Goal: Task Accomplishment & Management: Manage account settings

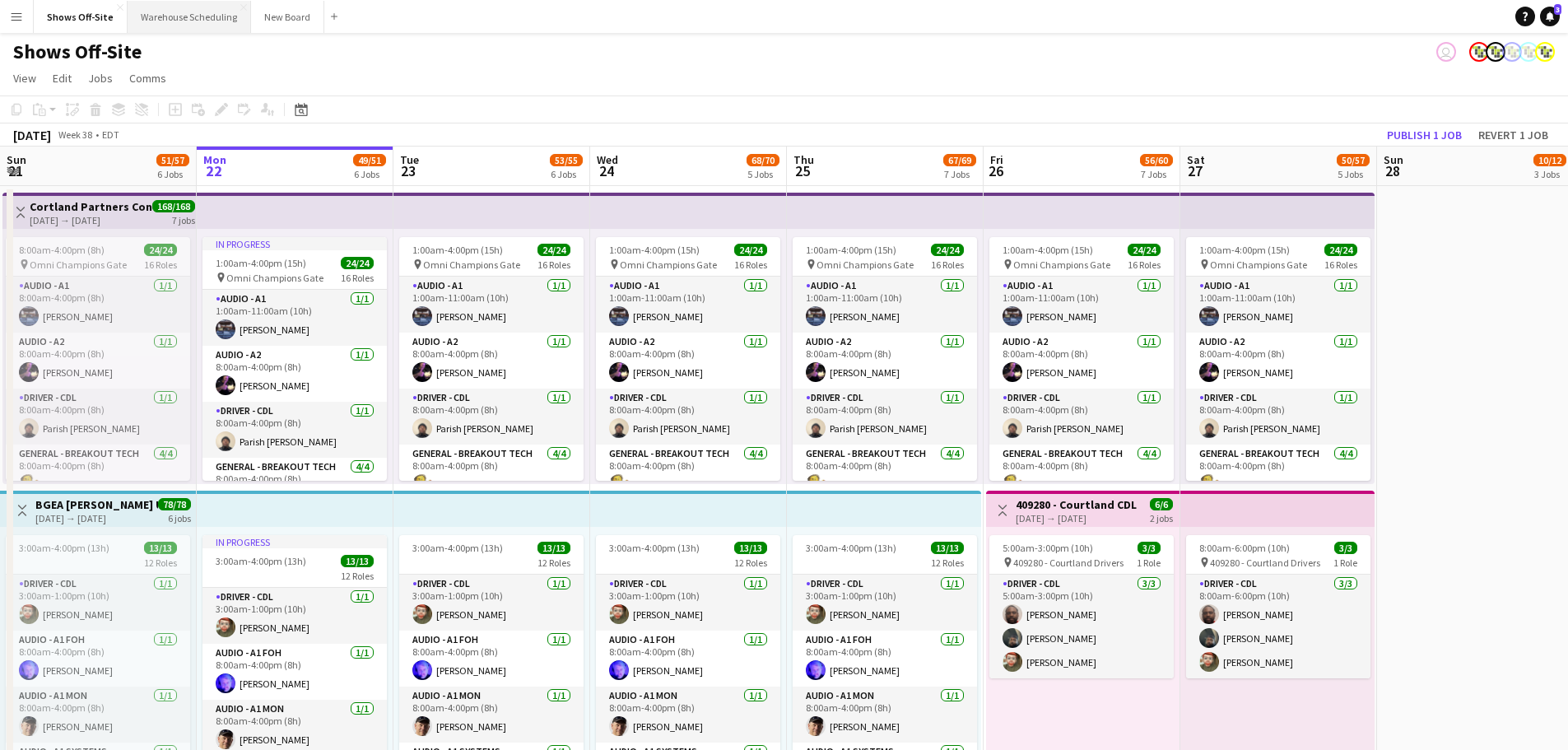
click at [193, 16] on button "Warehouse Scheduling Close" at bounding box center [189, 17] width 123 height 32
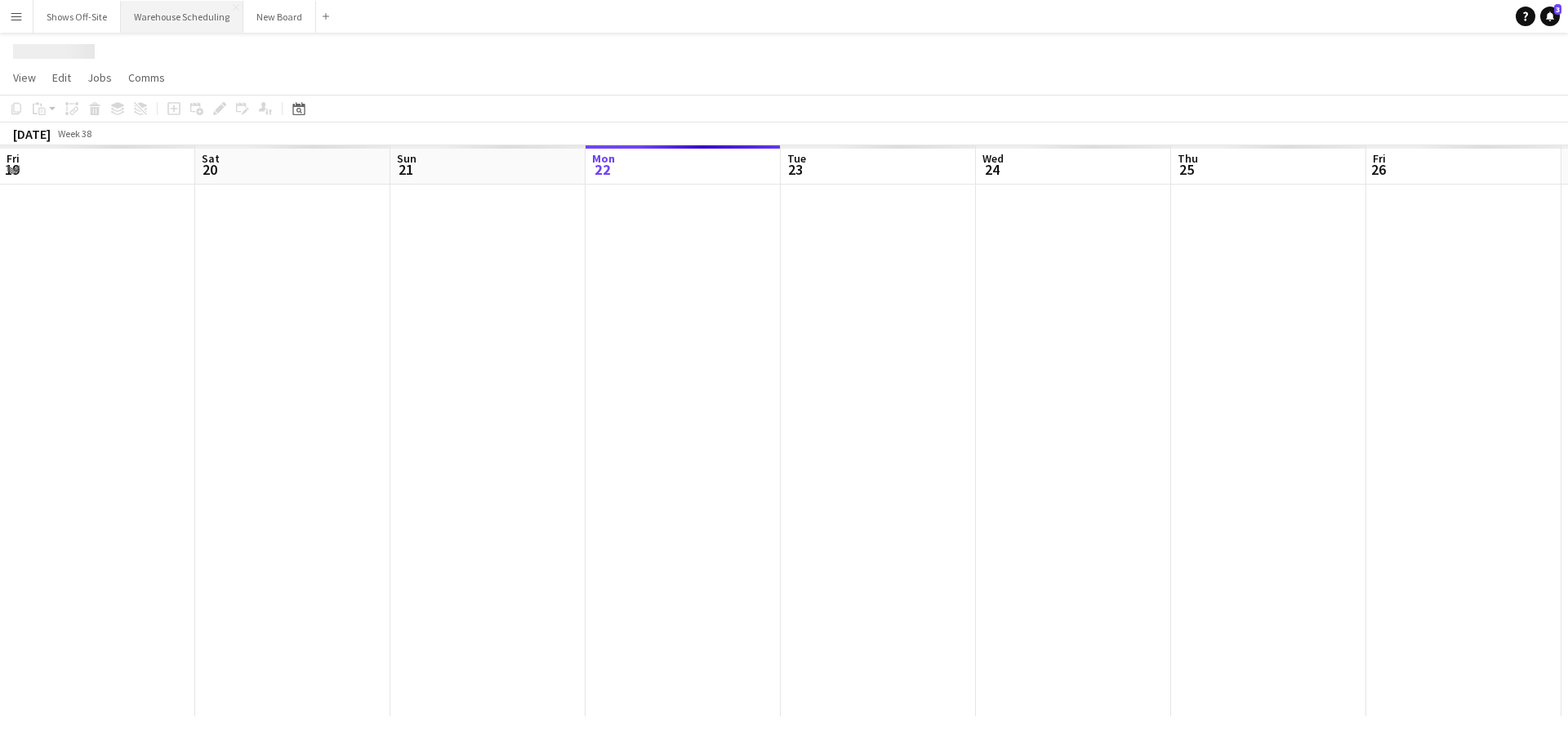
scroll to position [0, 391]
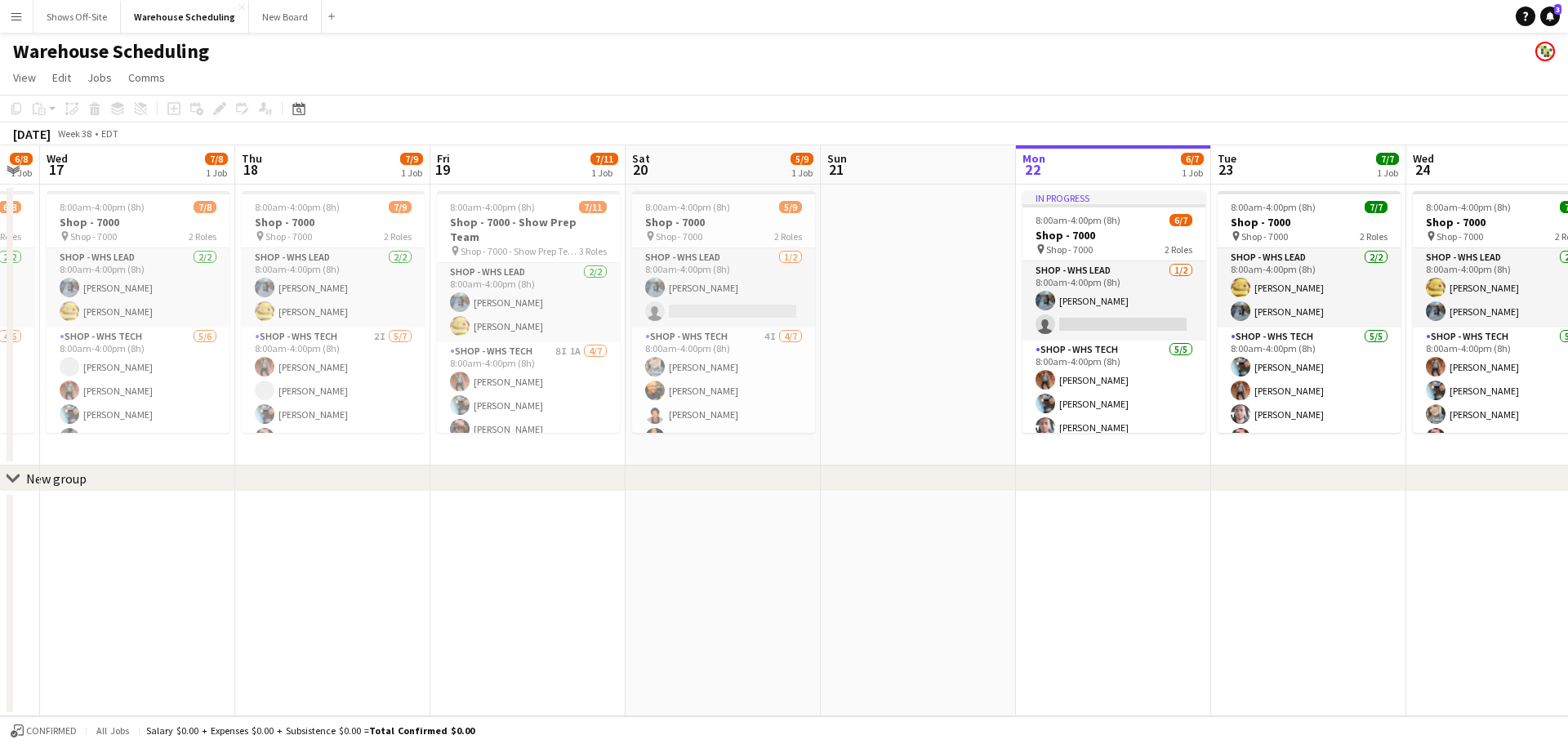
drag, startPoint x: 114, startPoint y: 359, endPoint x: 935, endPoint y: 453, distance: 826.4
click at [935, 453] on app-calendar-viewport "Mon 15 6/8 1 Job Tue 16 6/8 1 Job Wed 17 7/8 1 Job Thu 18 7/9 1 Job Fri 19 7/11…" at bounding box center [784, 431] width 1568 height 570
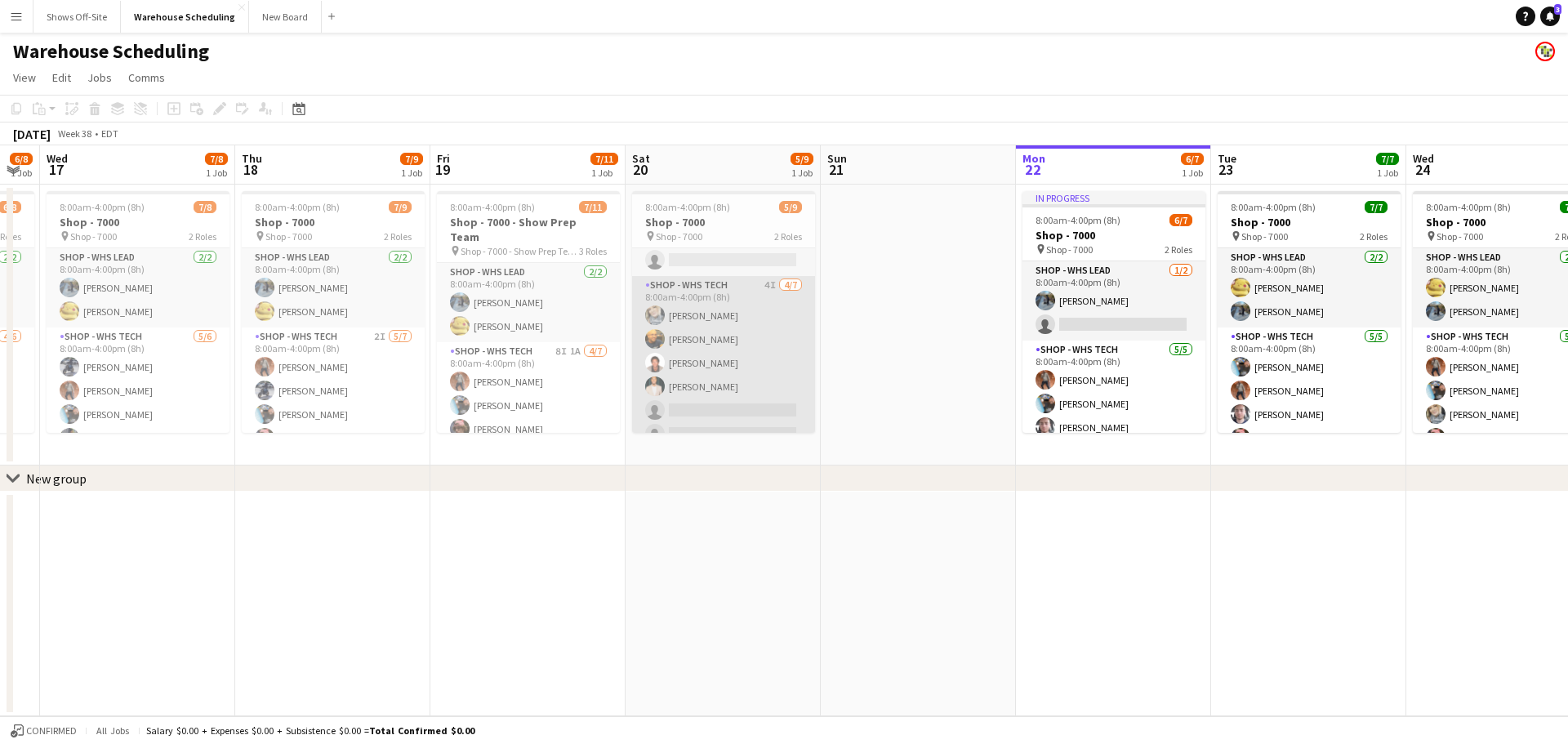
click at [707, 342] on app-card-role "Shop - WHS Tech 4I [DATE] 8:00am-4:00pm (8h) [PERSON_NAME] [PERSON_NAME] [PERSO…" at bounding box center [723, 375] width 183 height 197
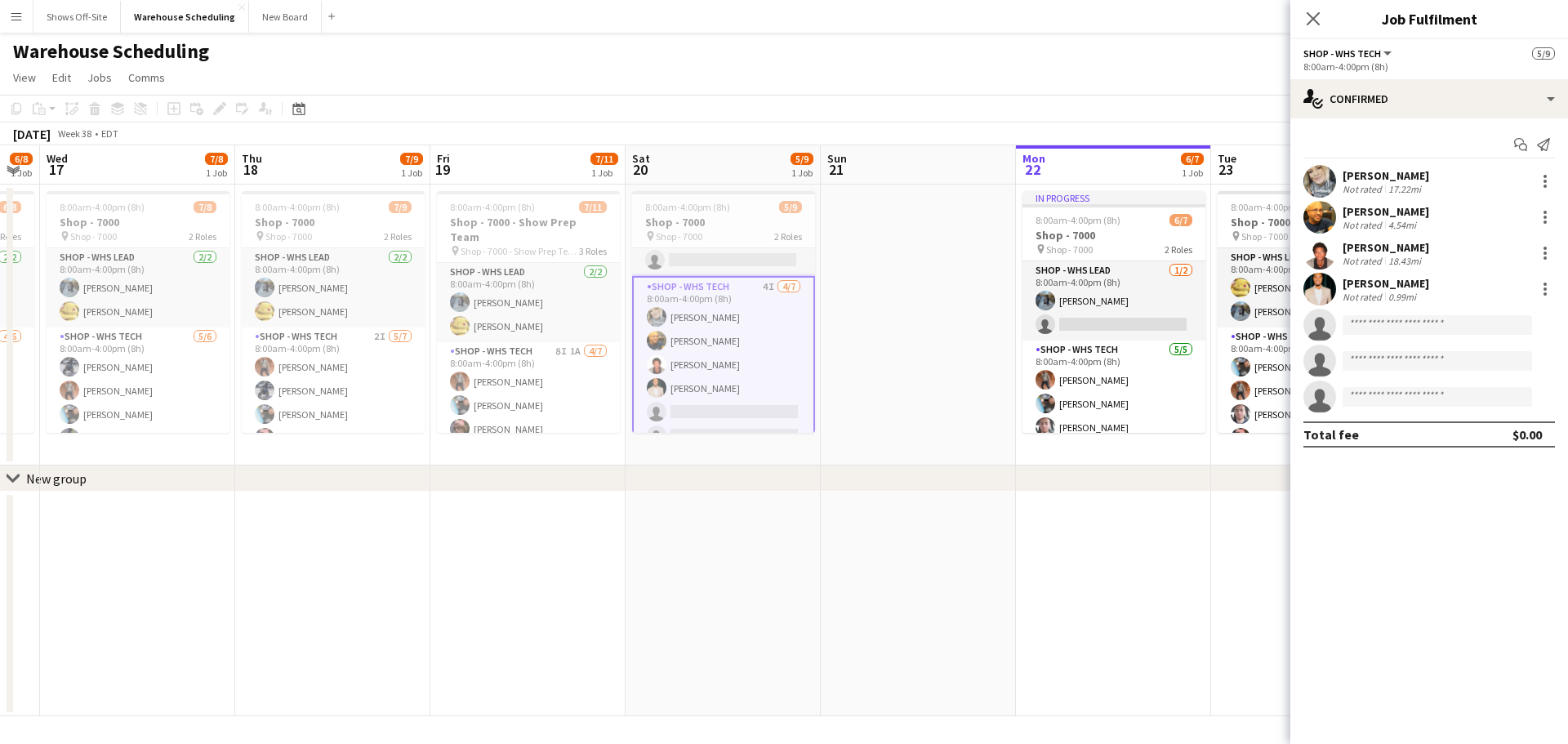
click at [1320, 250] on app-user-avatar at bounding box center [1319, 252] width 32 height 32
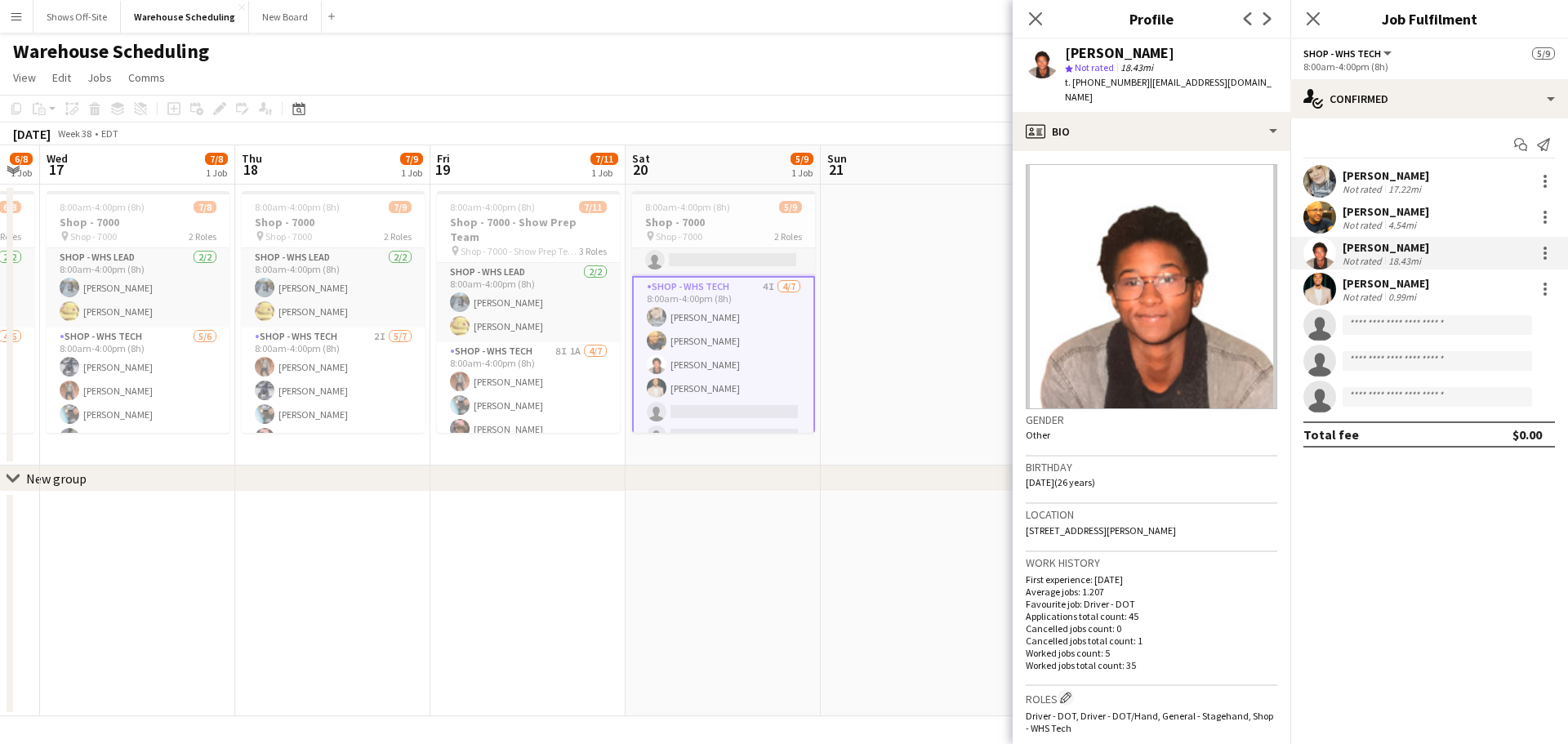
click at [1318, 286] on app-user-avatar at bounding box center [1319, 288] width 32 height 32
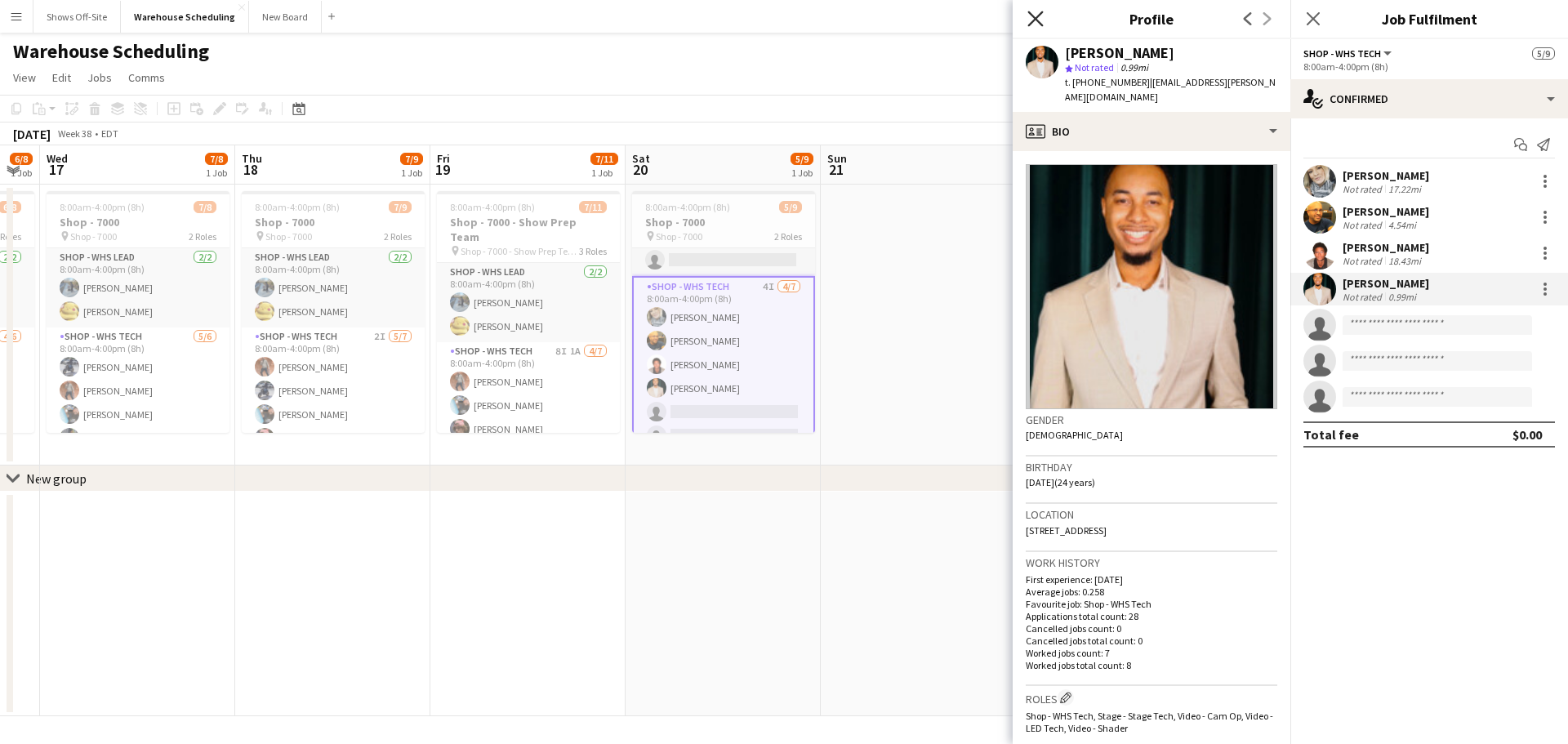
click at [1038, 16] on icon at bounding box center [1036, 19] width 16 height 16
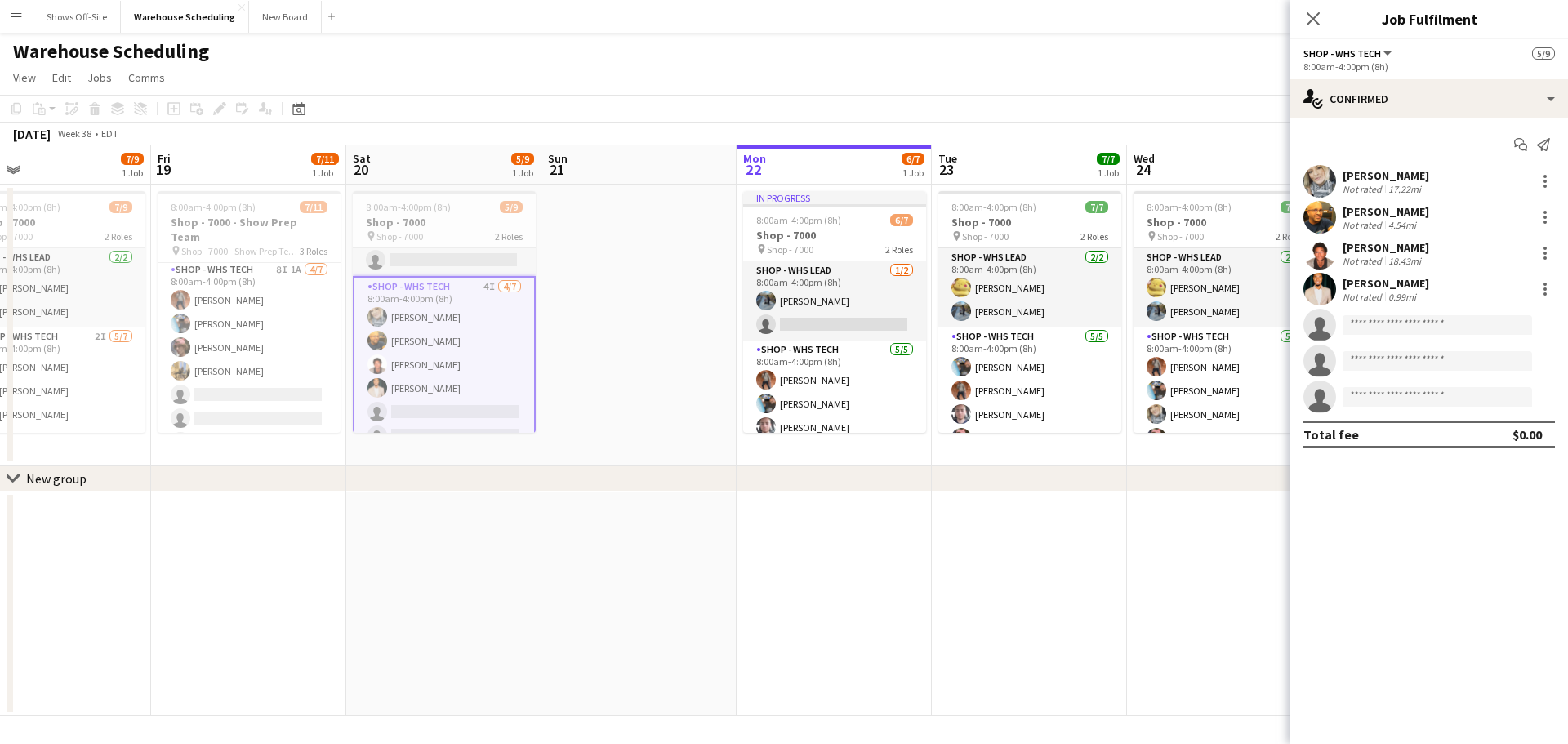
drag, startPoint x: 1066, startPoint y: 628, endPoint x: 786, endPoint y: 605, distance: 280.9
click at [786, 605] on app-calendar-viewport "Mon 15 6/8 1 Job Tue 16 6/8 1 Job Wed 17 7/8 1 Job Thu 18 7/9 1 Job Fri 19 7/11…" at bounding box center [784, 431] width 1568 height 570
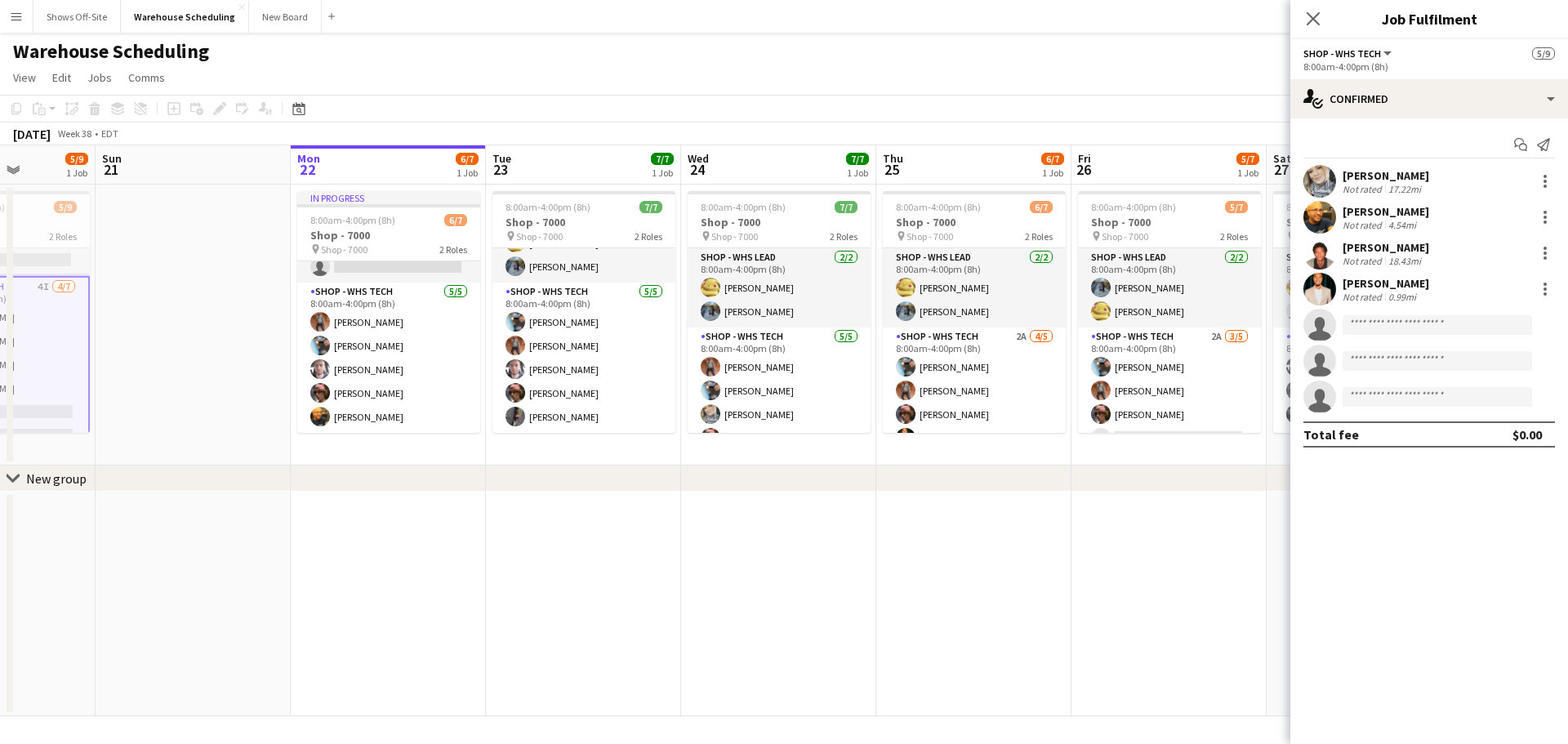
drag, startPoint x: 1153, startPoint y: 567, endPoint x: 690, endPoint y: 511, distance: 466.4
click at [705, 558] on app-calendar-viewport "Thu 18 7/9 1 Job Fri 19 7/11 1 Job Sat 20 5/9 1 Job Sun 21 Mon 22 6/7 1 Job Tue…" at bounding box center [784, 431] width 1568 height 570
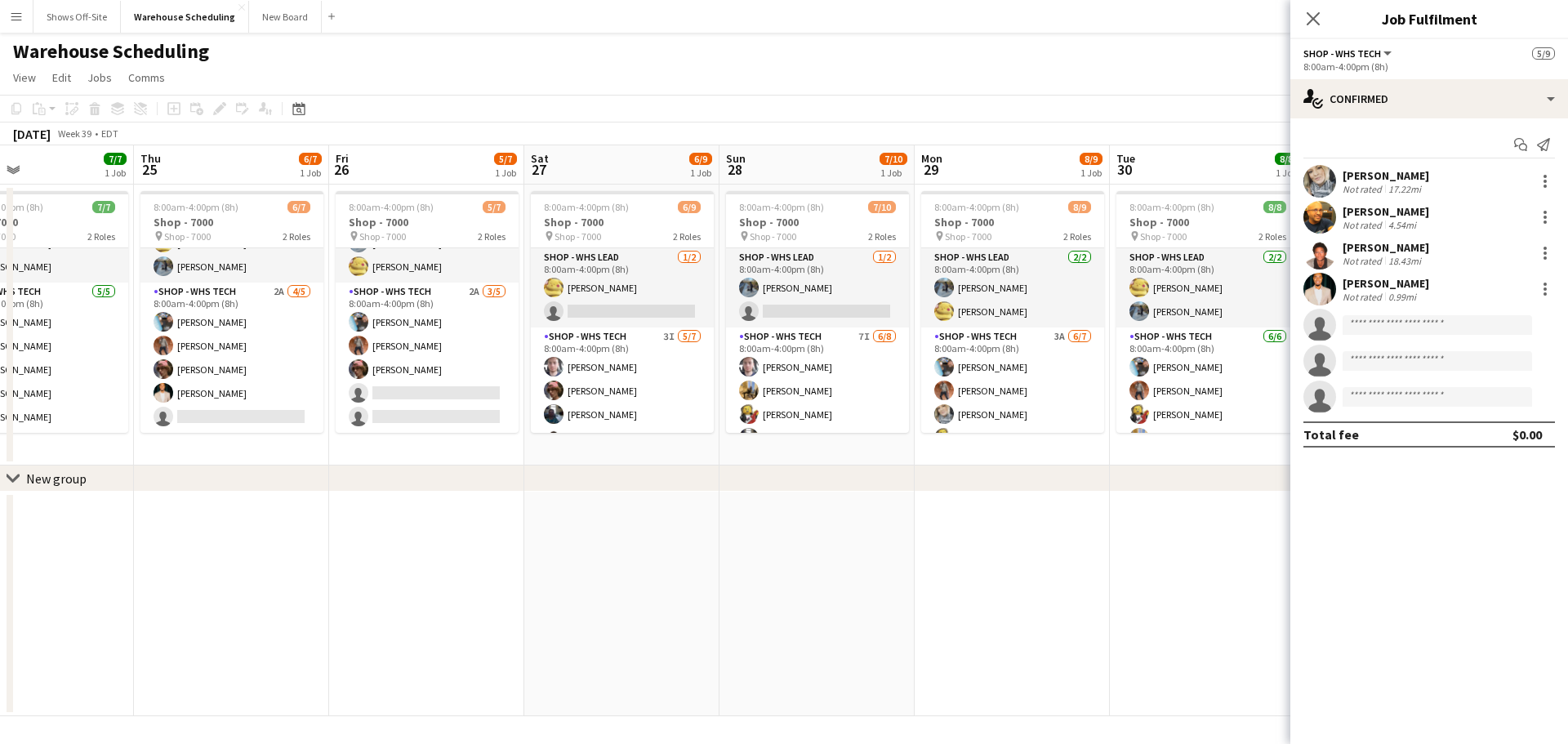
drag, startPoint x: 969, startPoint y: 565, endPoint x: 439, endPoint y: 564, distance: 530.0
click at [439, 564] on app-calendar-viewport "Sun 21 Mon 22 6/7 1 Job Tue 23 7/7 1 Job Wed 24 7/7 1 Job Thu 25 6/7 1 Job Fri …" at bounding box center [784, 431] width 1568 height 570
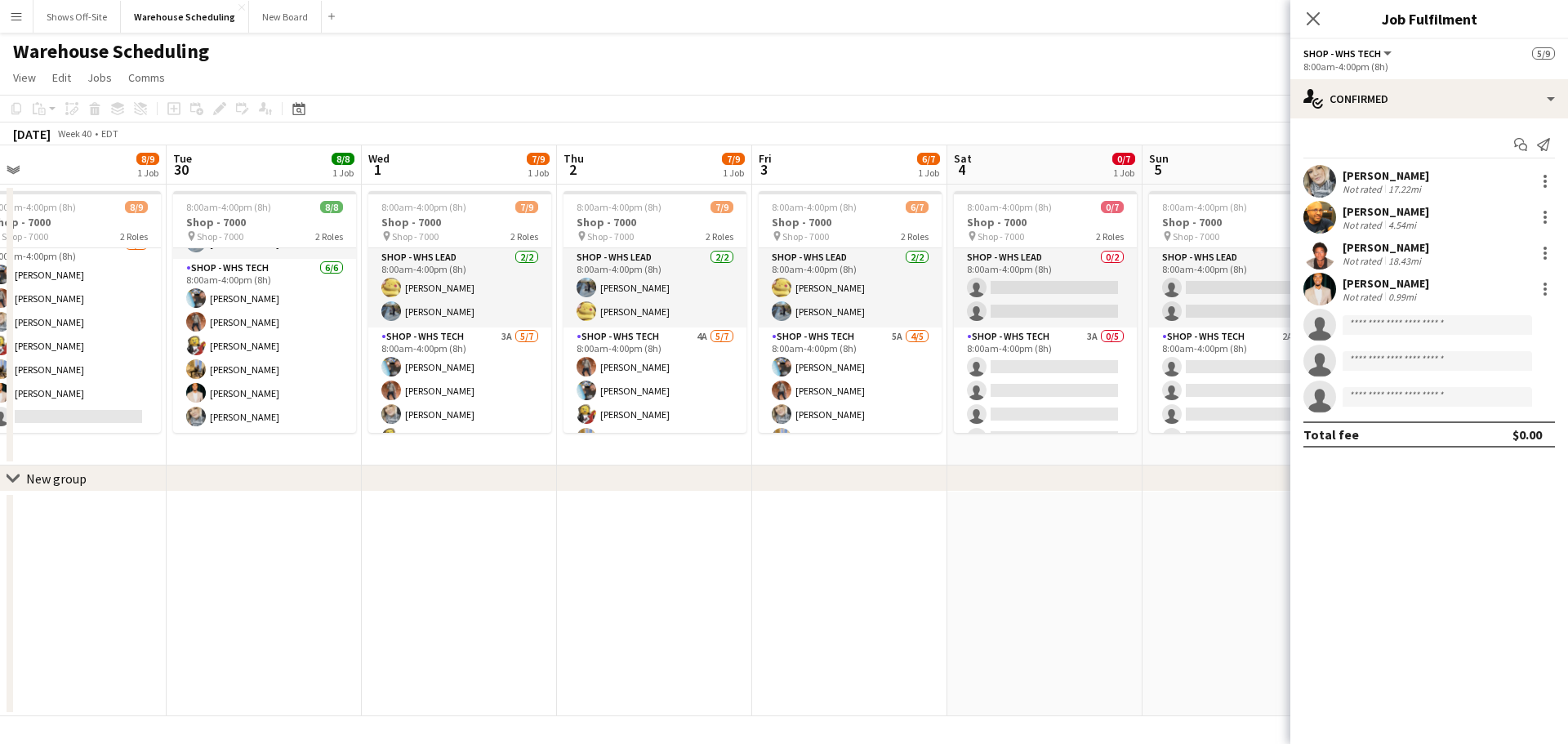
scroll to position [0, 618]
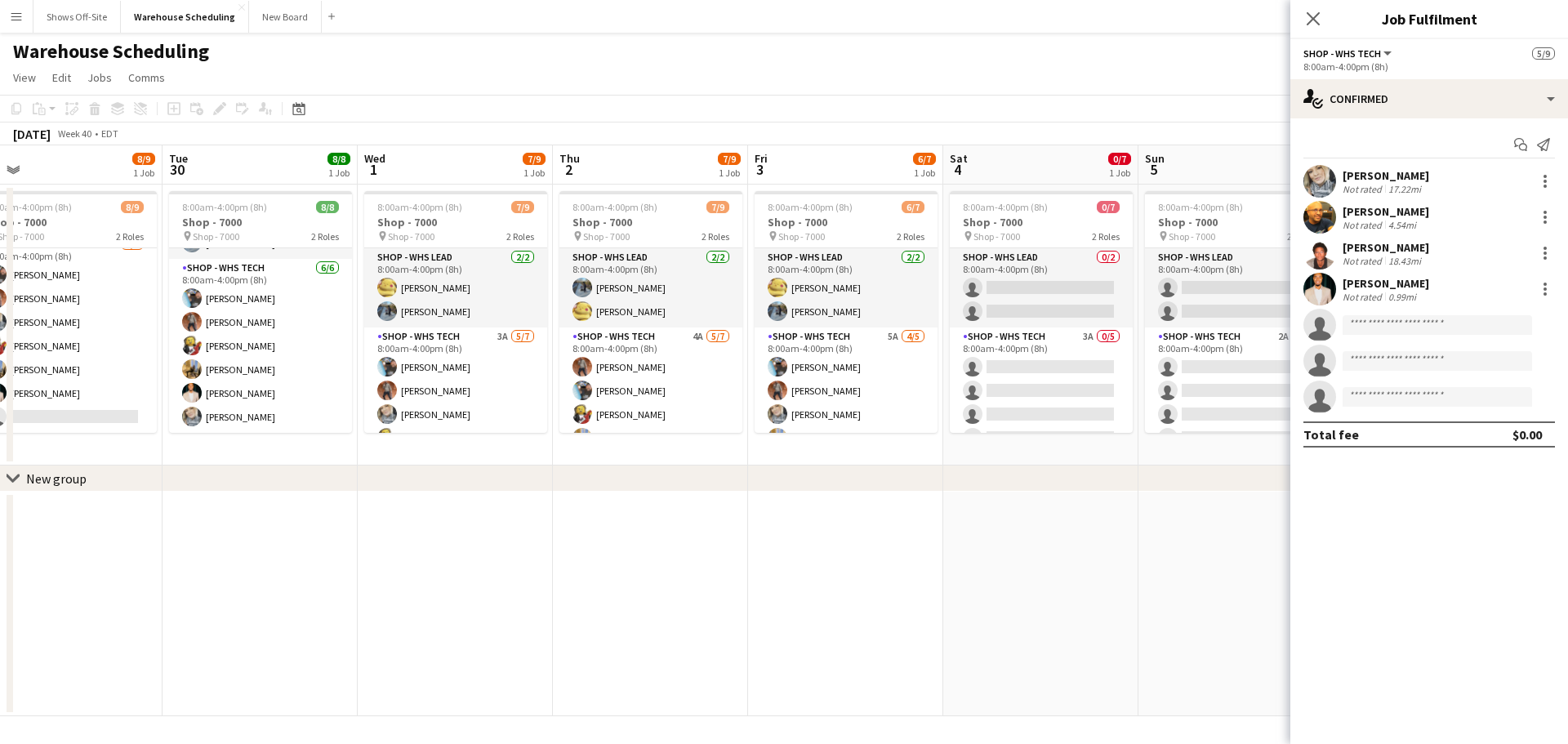
drag, startPoint x: 662, startPoint y: 594, endPoint x: 217, endPoint y: 570, distance: 445.6
click at [217, 574] on app-calendar-viewport "Fri 26 5/7 1 Job Sat 27 6/9 1 Job Sun 28 7/10 1 Job Mon 29 8/9 1 Job Tue 30 8/8…" at bounding box center [784, 431] width 1568 height 570
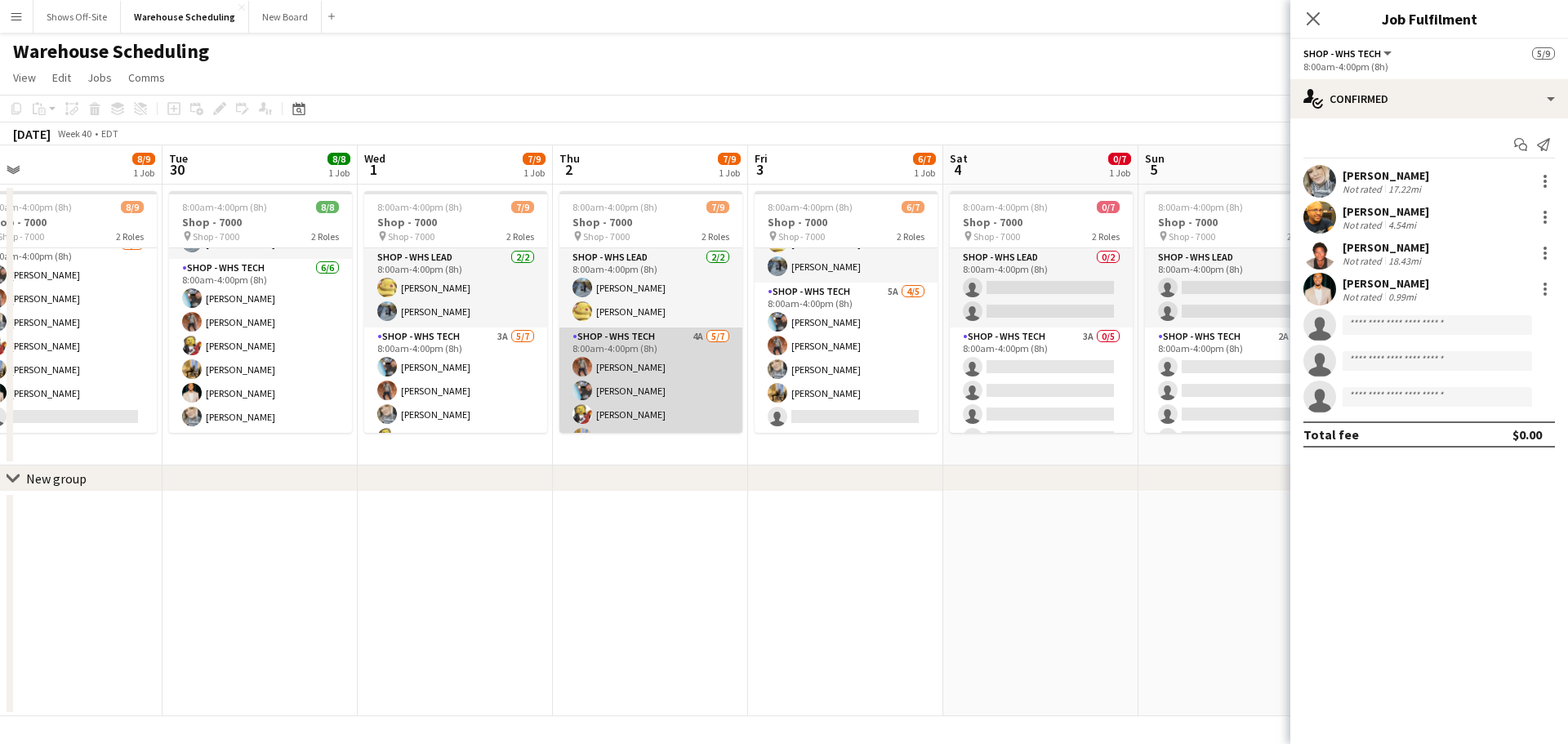
scroll to position [92, 0]
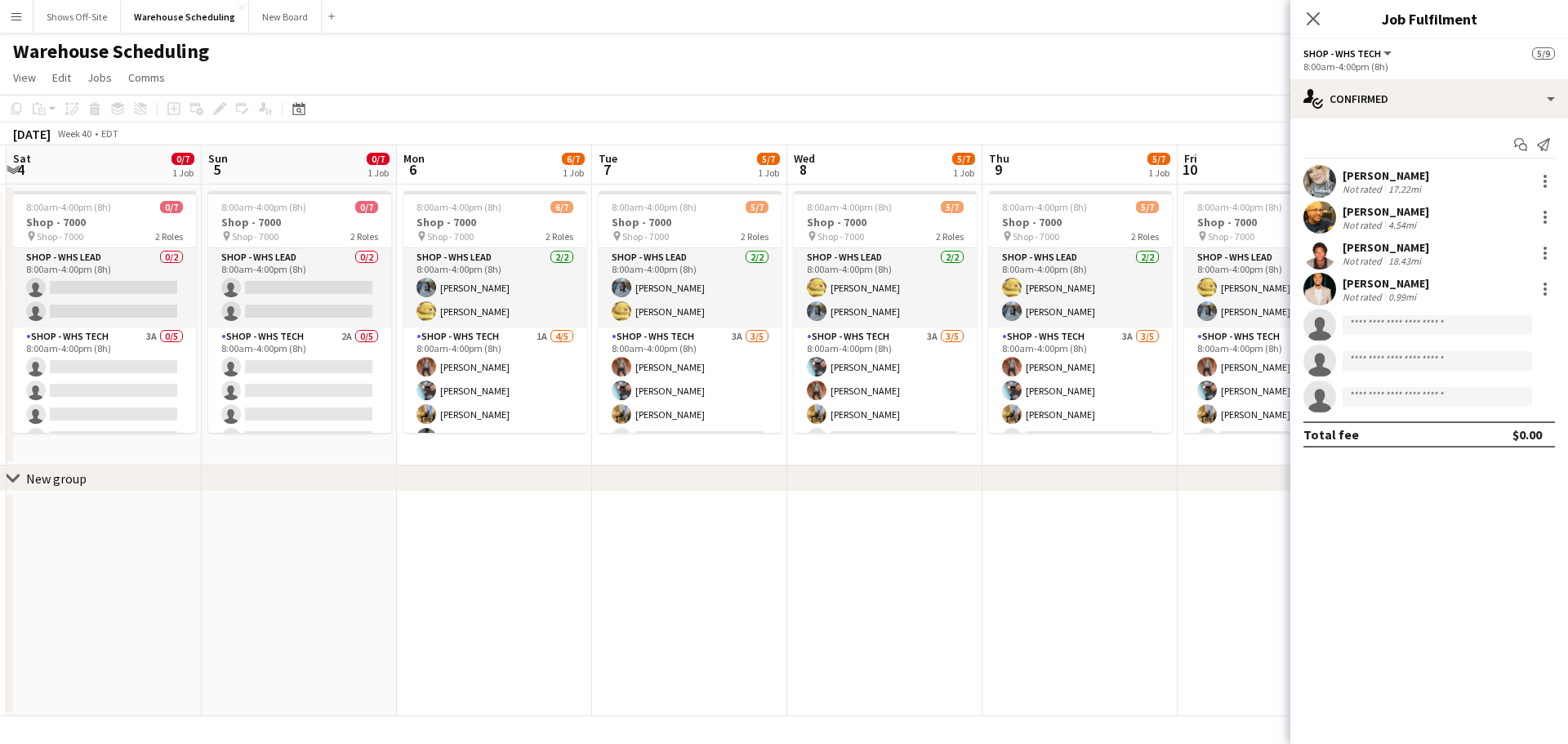
drag, startPoint x: 1134, startPoint y: 593, endPoint x: 321, endPoint y: 521, distance: 816.2
click at [207, 530] on app-calendar-viewport "Wed 1 7/9 1 Job Thu 2 7/9 1 Job Fri 3 6/7 1 Job Sat 4 0/7 1 Job Sun 5 0/7 1 Job…" at bounding box center [784, 431] width 1568 height 570
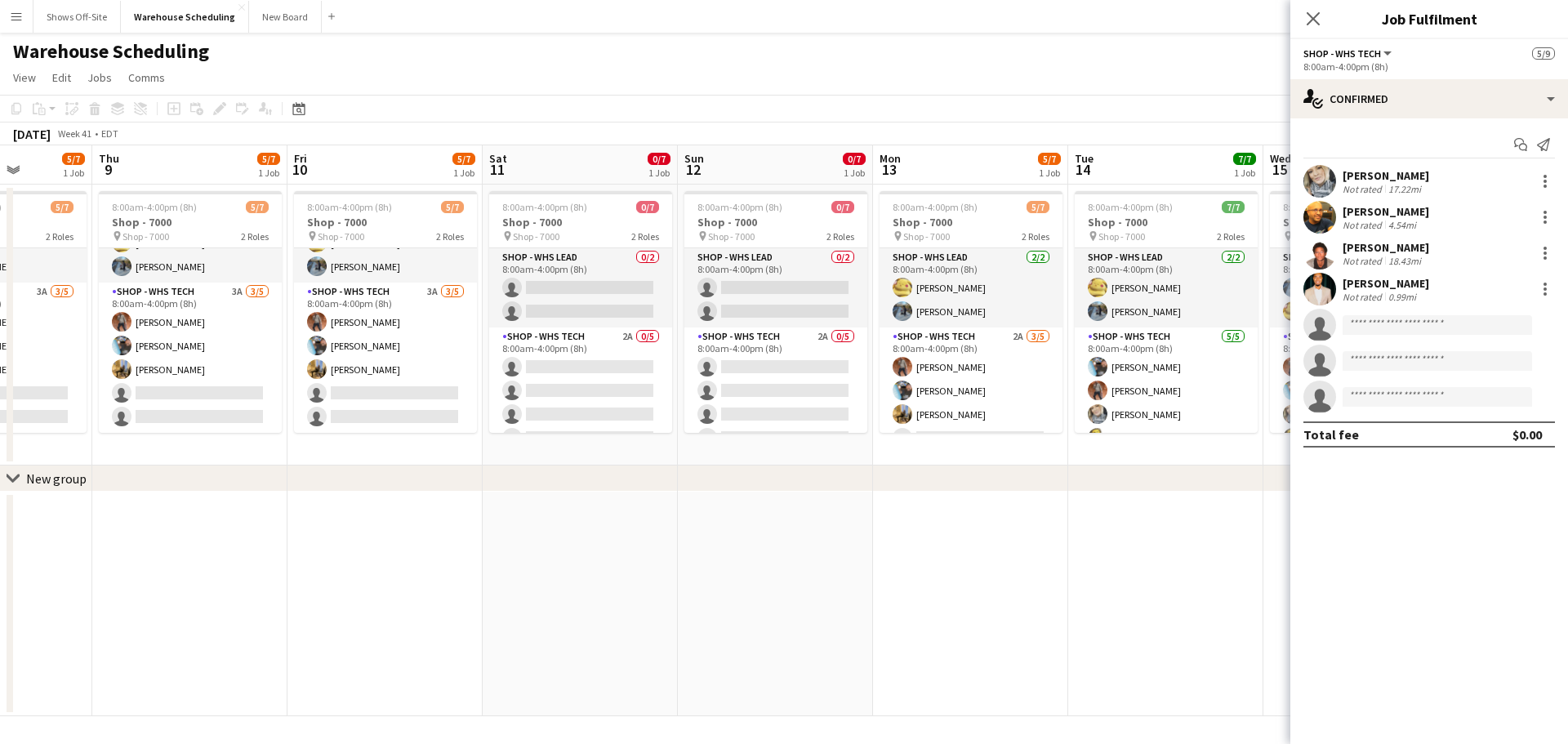
scroll to position [0, 553]
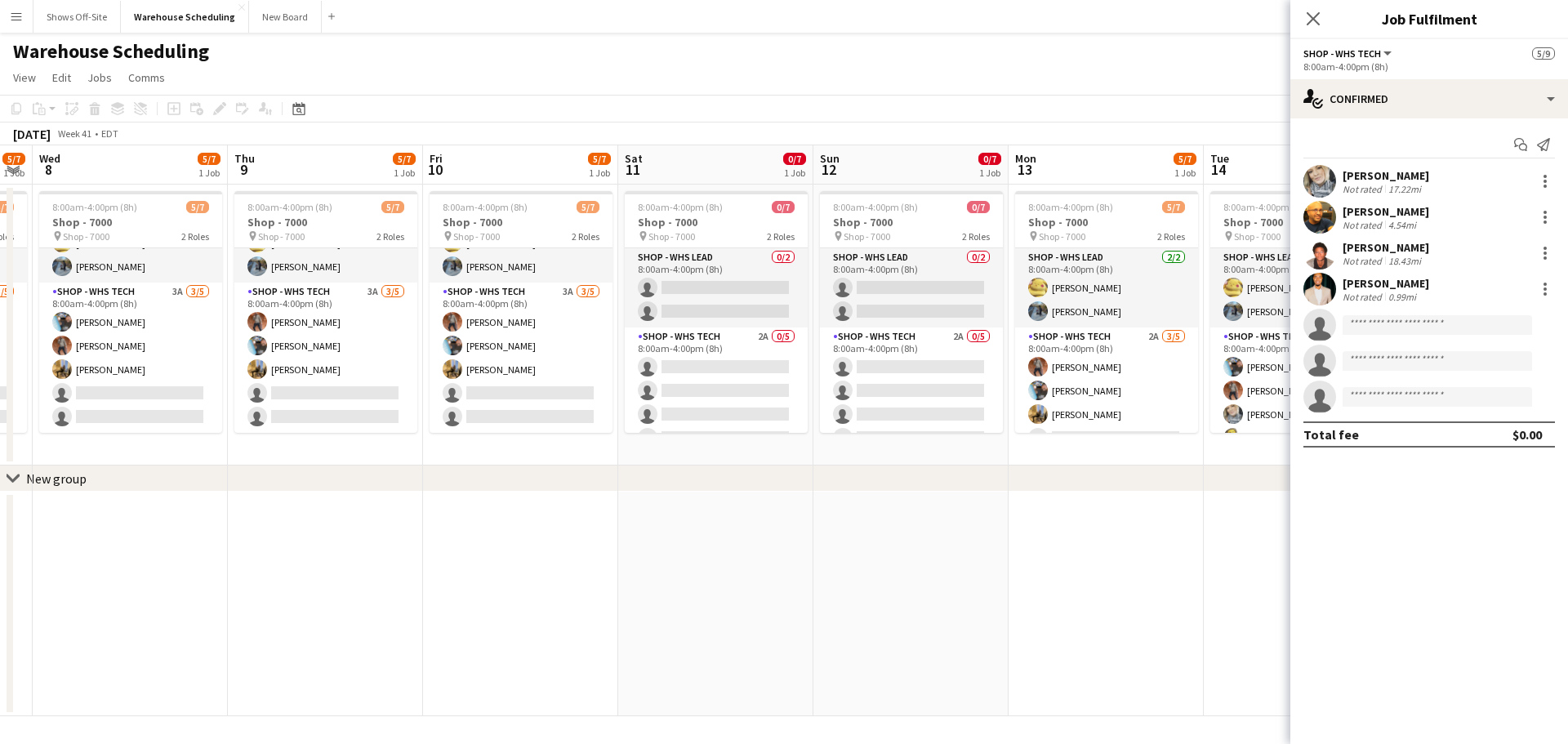
drag, startPoint x: 505, startPoint y: 556, endPoint x: 392, endPoint y: 537, distance: 114.6
click at [392, 537] on app-calendar-viewport "Sun 5 0/7 1 Job Mon 6 6/7 1 Job Tue 7 5/7 1 Job Wed 8 5/7 1 Job Thu 9 5/7 1 Job…" at bounding box center [784, 431] width 1568 height 570
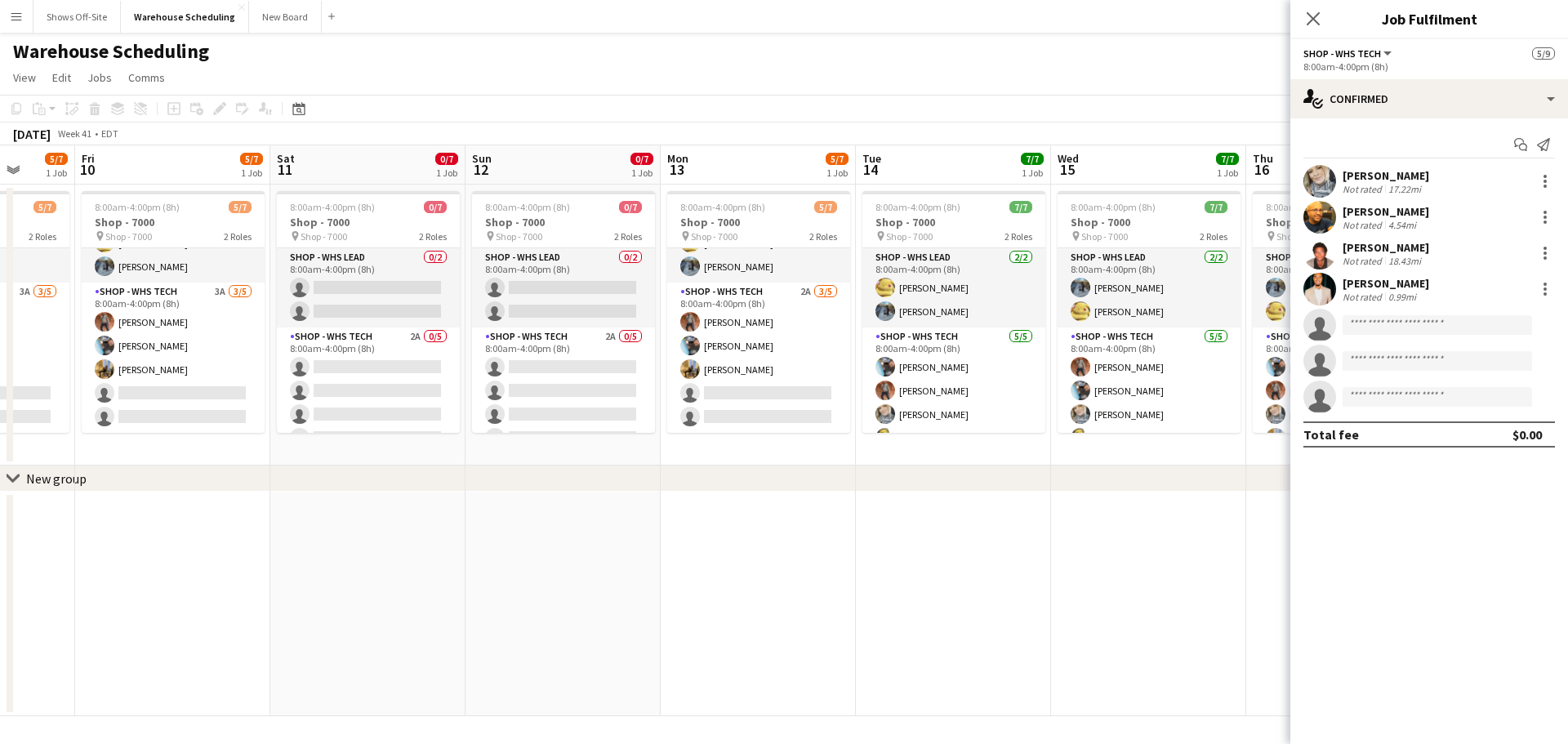
scroll to position [0, 515]
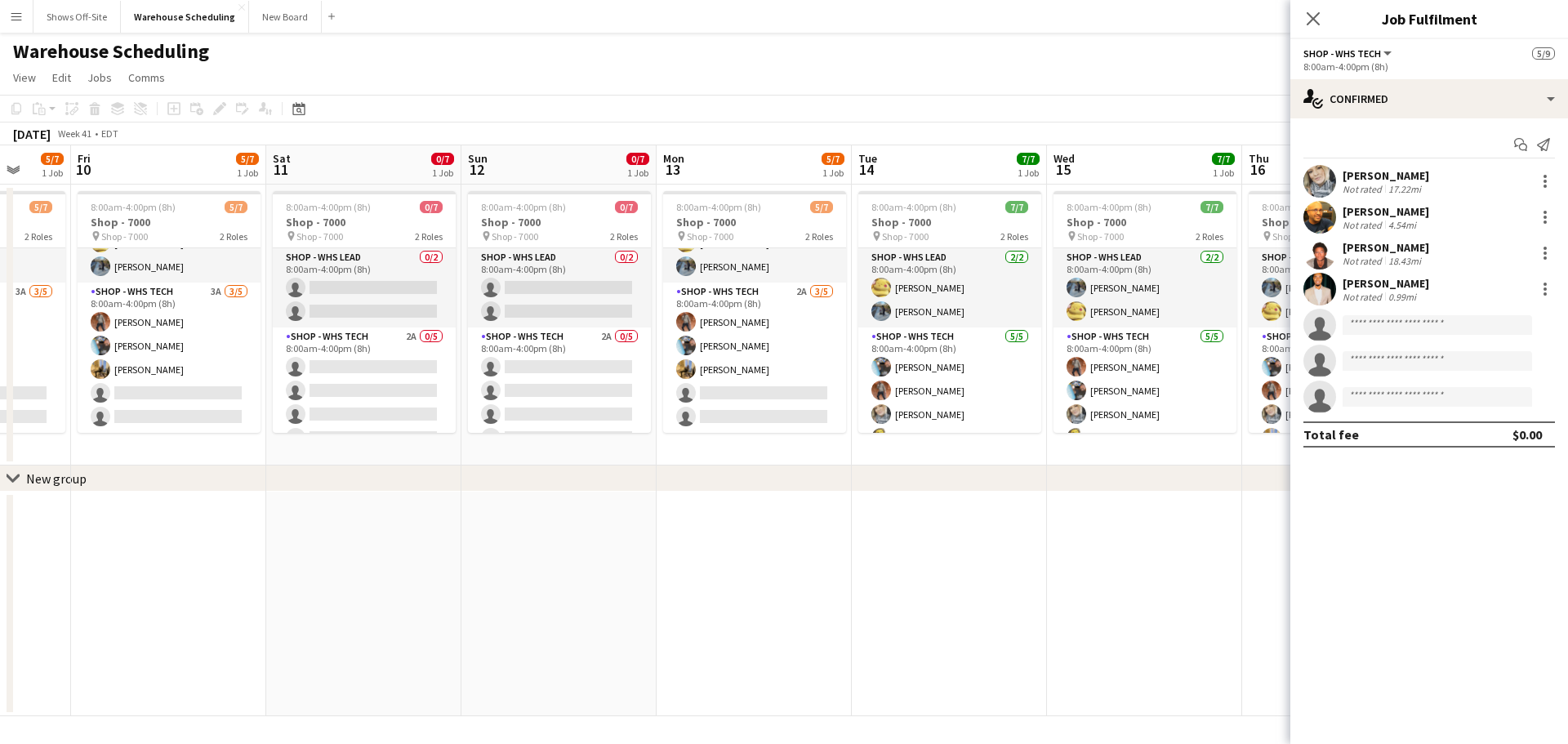
click at [737, 606] on app-calendar-viewport "Tue 7 5/7 1 Job Wed 8 5/7 1 Job Thu 9 5/7 1 Job Fri 10 5/7 1 Job Sat 11 0/7 1 J…" at bounding box center [784, 431] width 1568 height 570
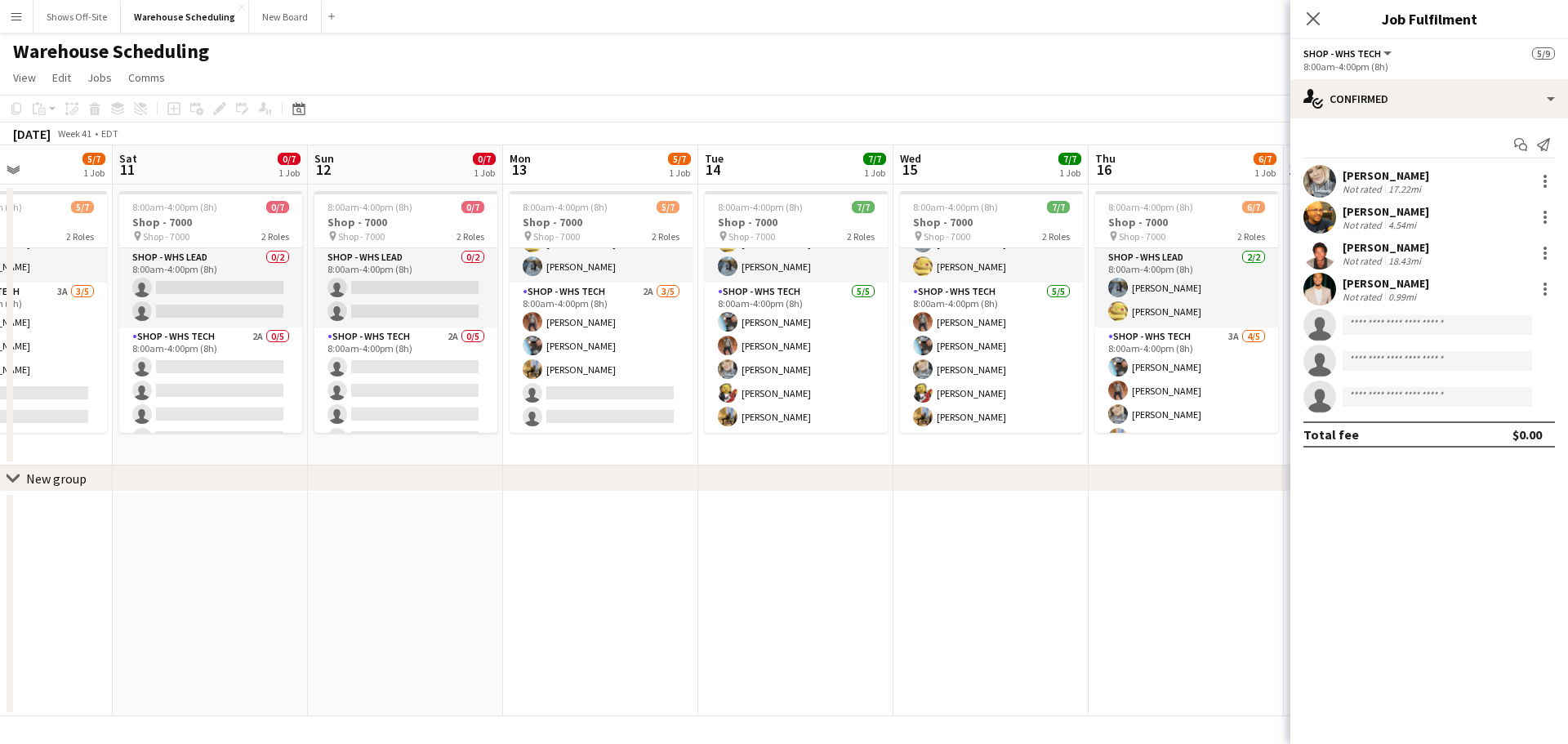
scroll to position [0, 575]
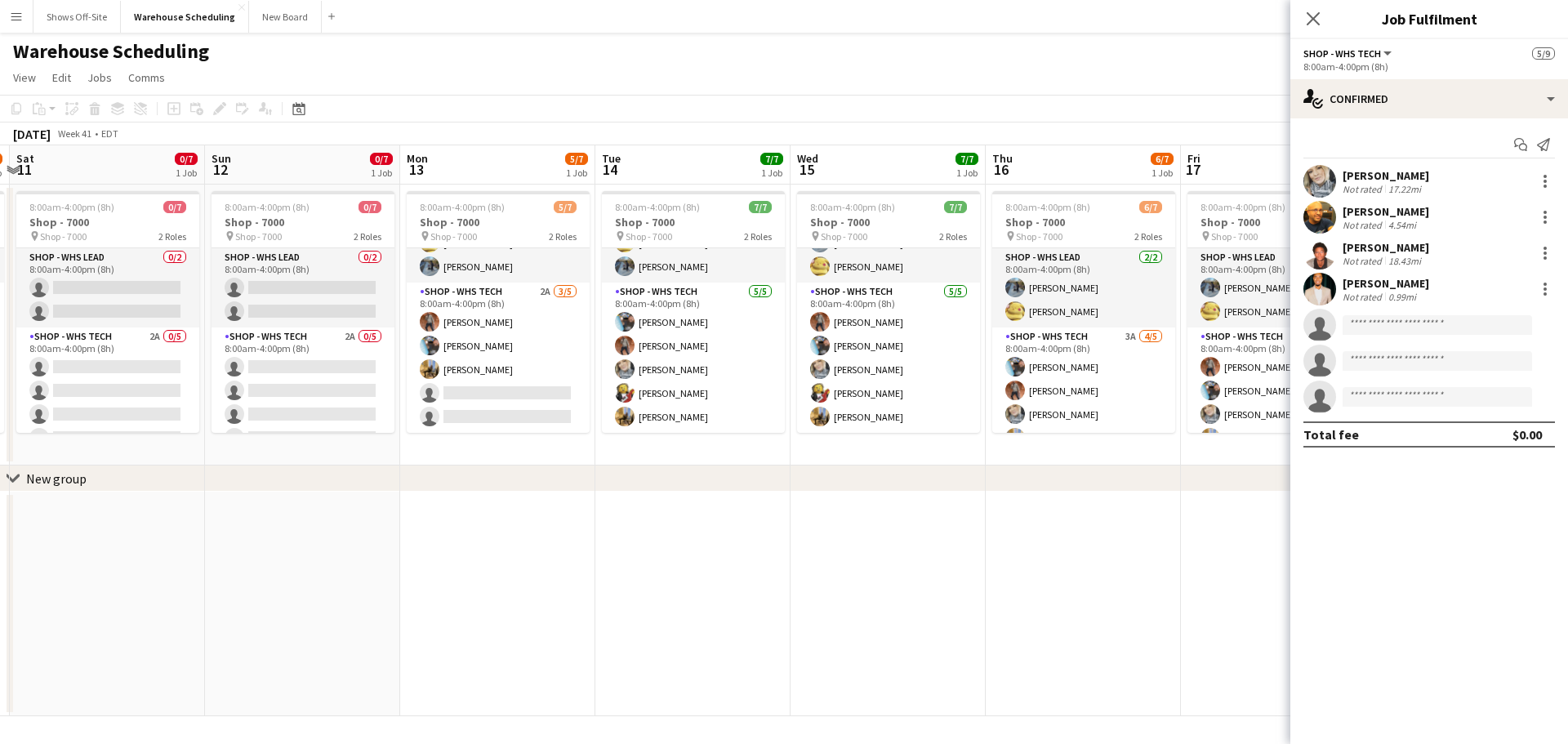
drag, startPoint x: 1207, startPoint y: 595, endPoint x: 950, endPoint y: 586, distance: 257.2
click at [950, 586] on app-calendar-viewport "Wed 8 5/7 1 Job Thu 9 5/7 1 Job Fri 10 5/7 1 Job Sat 11 0/7 1 Job Sun 12 0/7 1 …" at bounding box center [784, 431] width 1568 height 570
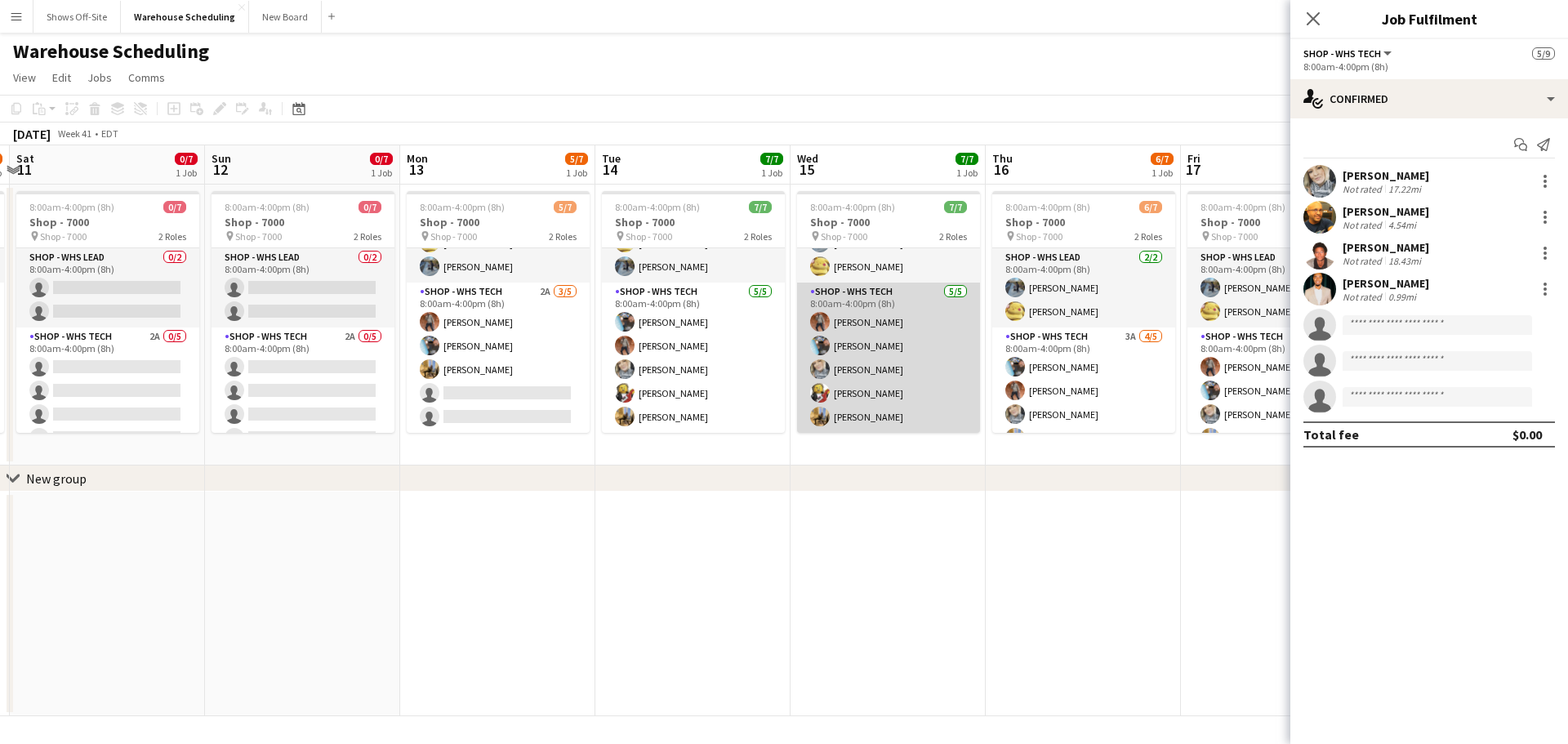
click at [847, 422] on app-card-role "Shop - WHS Tech [DATE] 8:00am-4:00pm (8h) [PERSON_NAME] [PERSON_NAME] [PERSON_N…" at bounding box center [888, 357] width 183 height 150
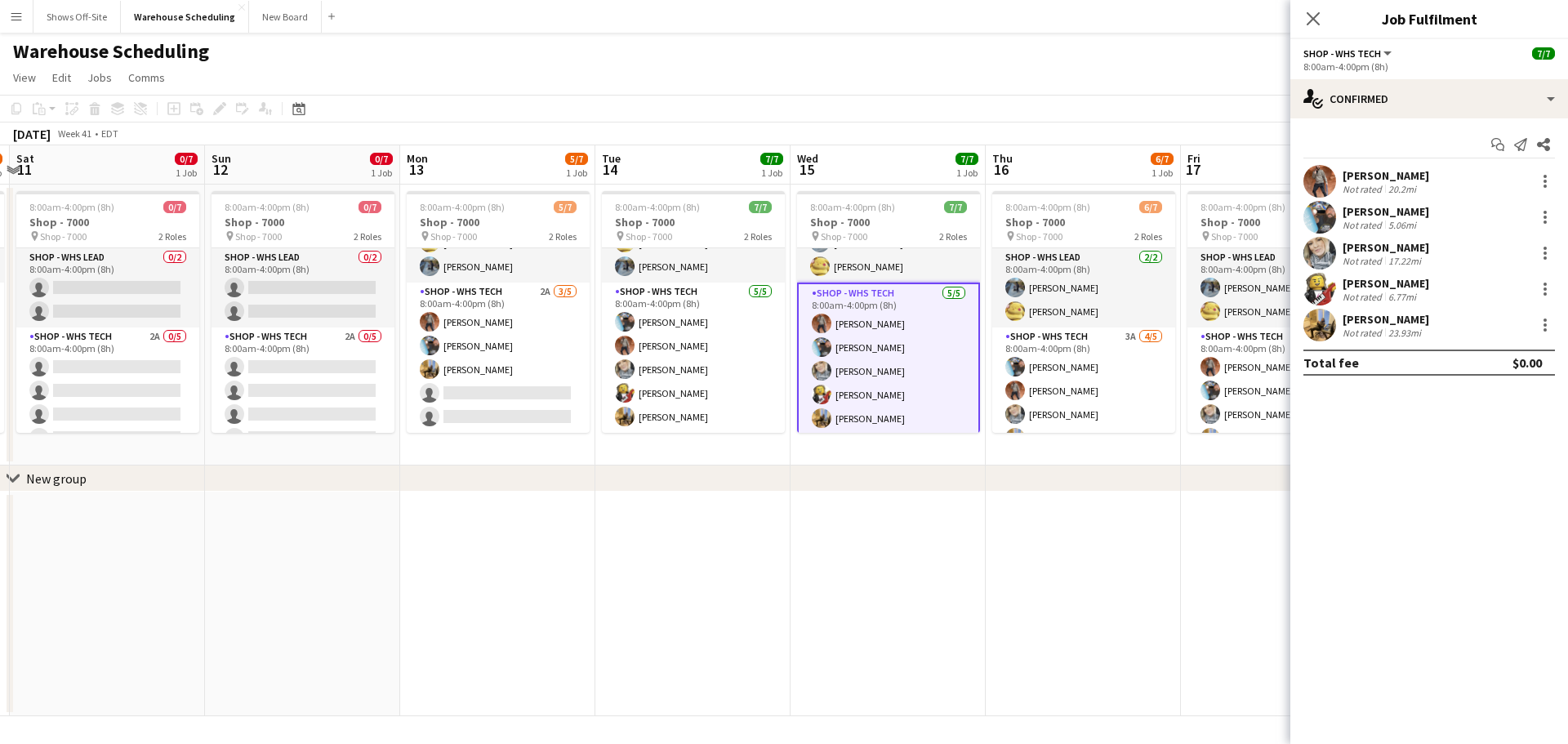
click at [1379, 321] on div "[PERSON_NAME]" at bounding box center [1386, 318] width 87 height 15
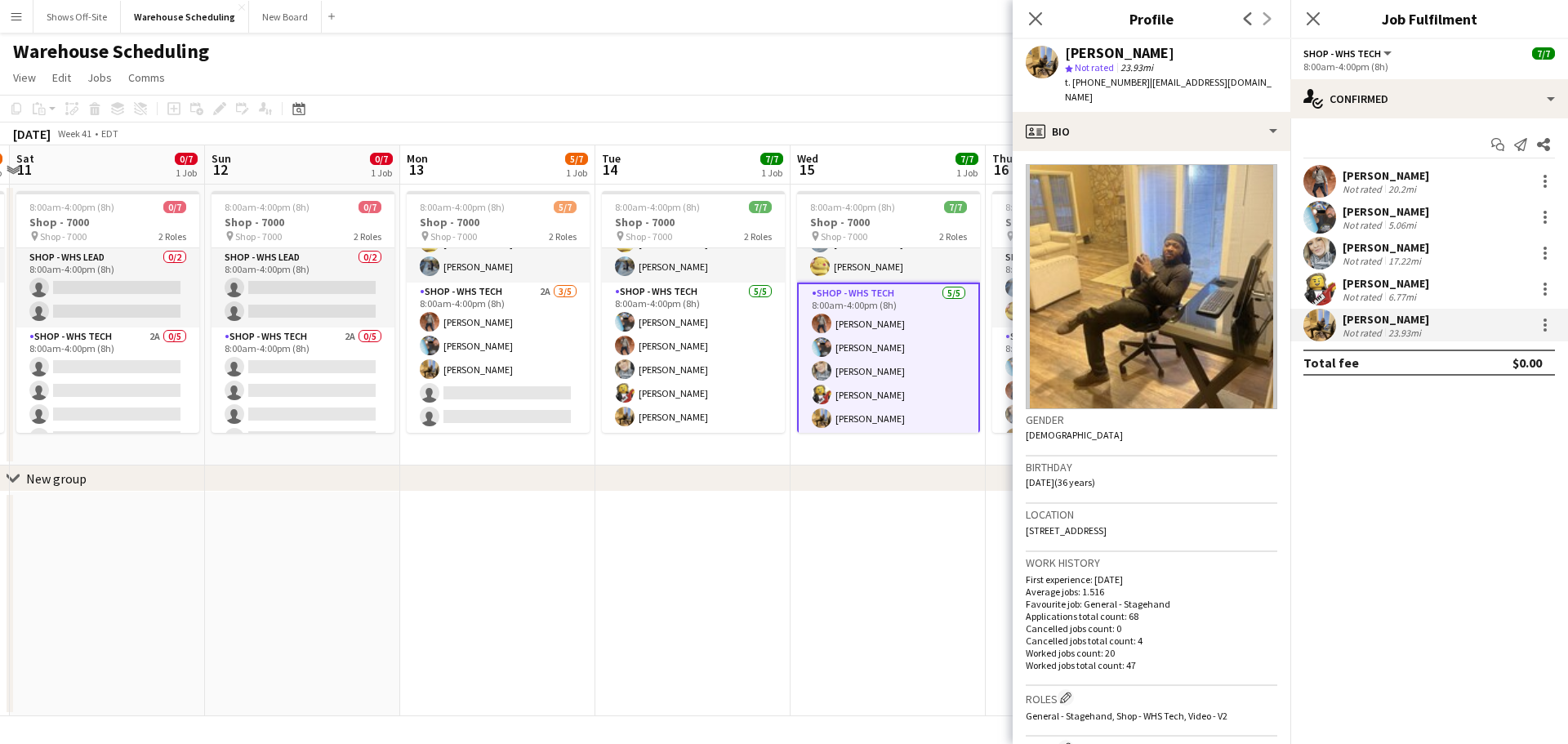
click at [1320, 211] on app-user-avatar at bounding box center [1319, 217] width 32 height 32
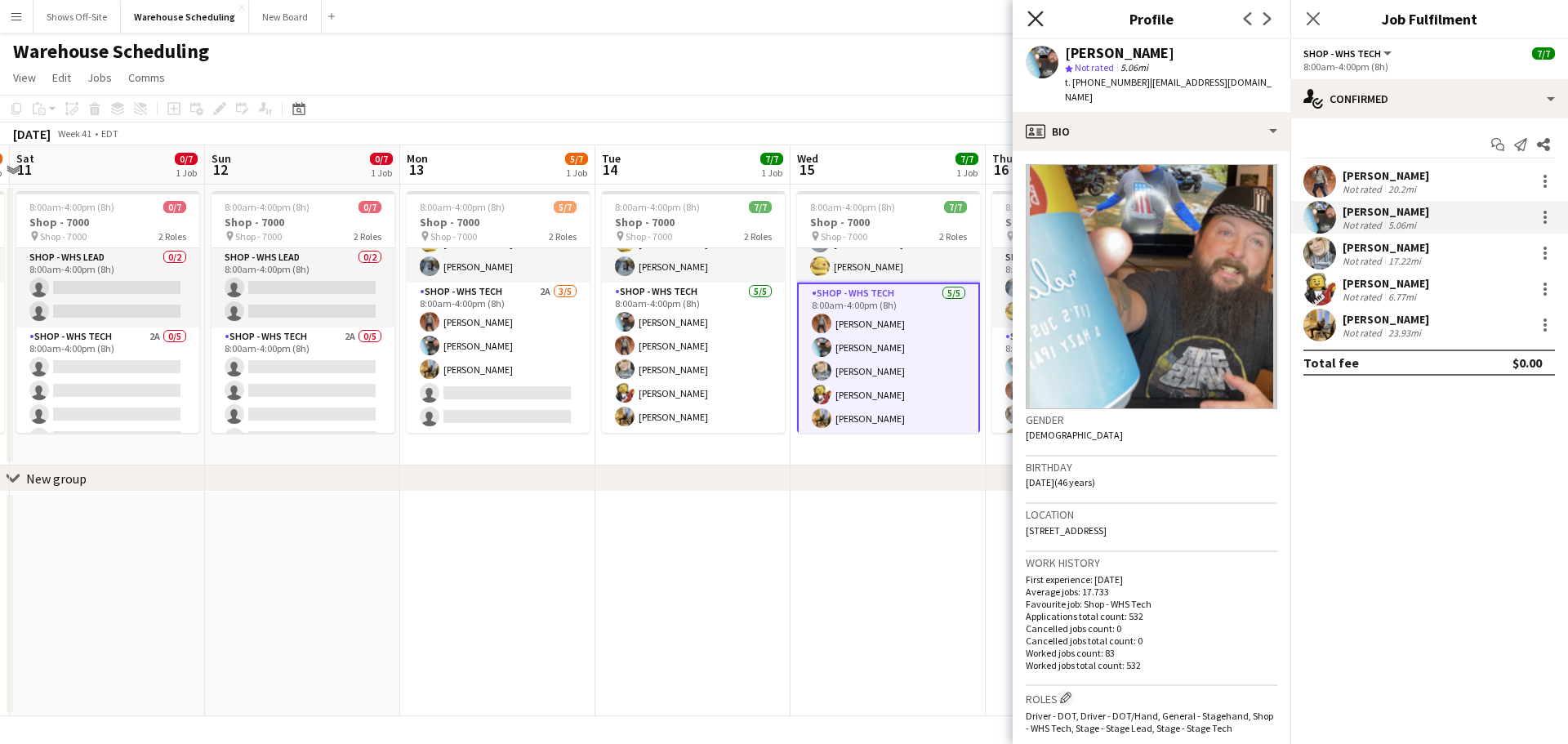
click at [1030, 17] on icon "Close pop-in" at bounding box center [1036, 19] width 16 height 16
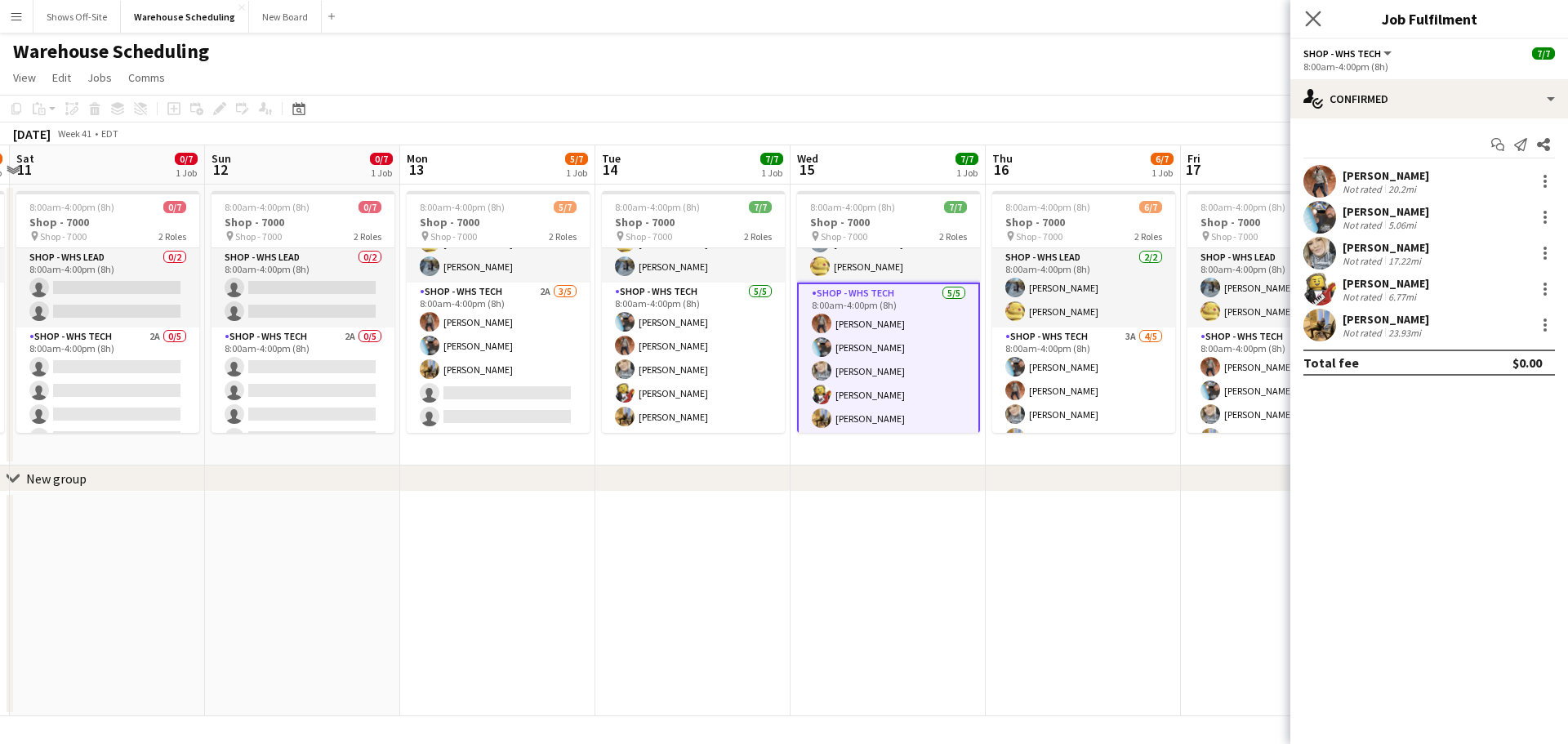
click at [1303, 18] on app-icon "Close pop-in" at bounding box center [1314, 20] width 23 height 23
